Goal: Task Accomplishment & Management: Use online tool/utility

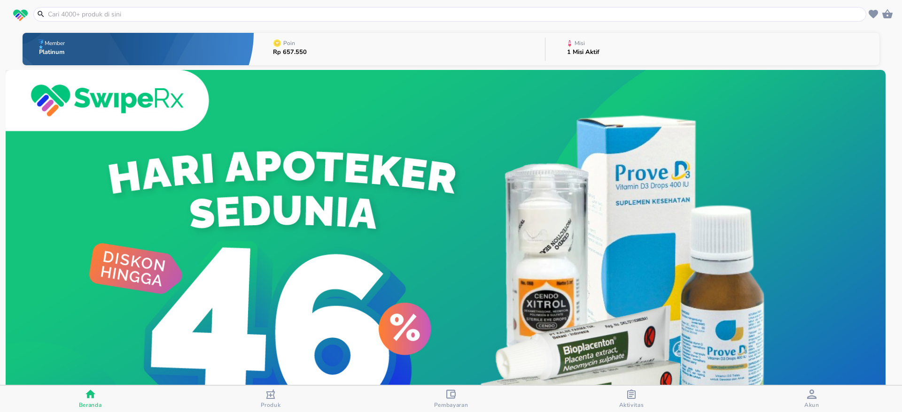
click at [597, 49] on button "Misi 1 Misi Aktif" at bounding box center [712, 49] width 334 height 37
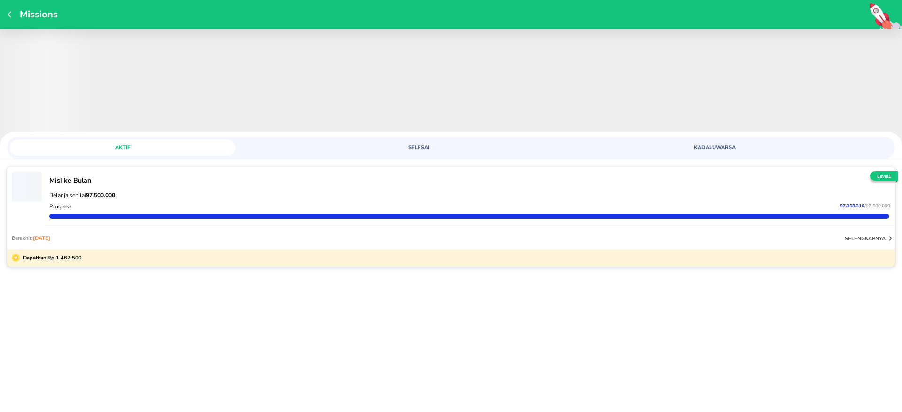
click at [464, 247] on div "Berakhir: [DATE] selengkapnya" at bounding box center [451, 238] width 888 height 23
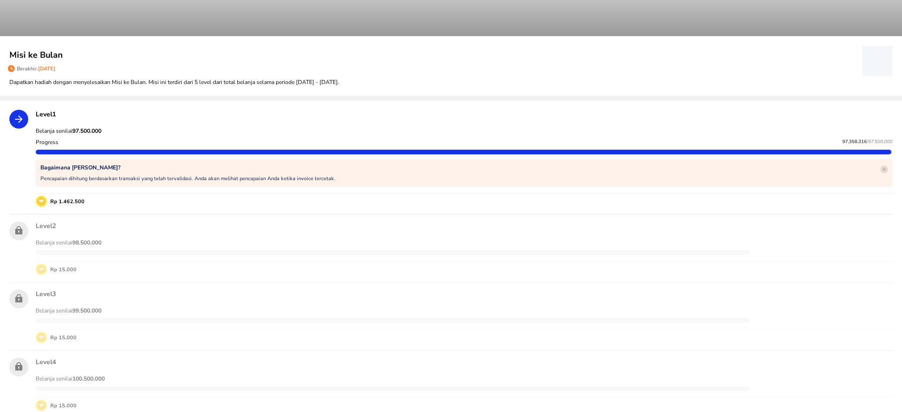
scroll to position [70, 0]
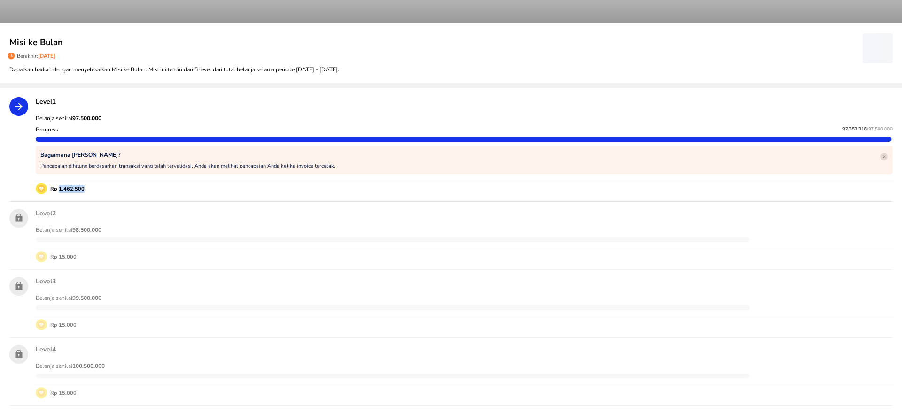
drag, startPoint x: 60, startPoint y: 191, endPoint x: 94, endPoint y: 191, distance: 34.8
click at [94, 191] on div "Rp 1.462.500" at bounding box center [464, 188] width 857 height 11
copy p "1.462.500"
